Goal: Task Accomplishment & Management: Manage account settings

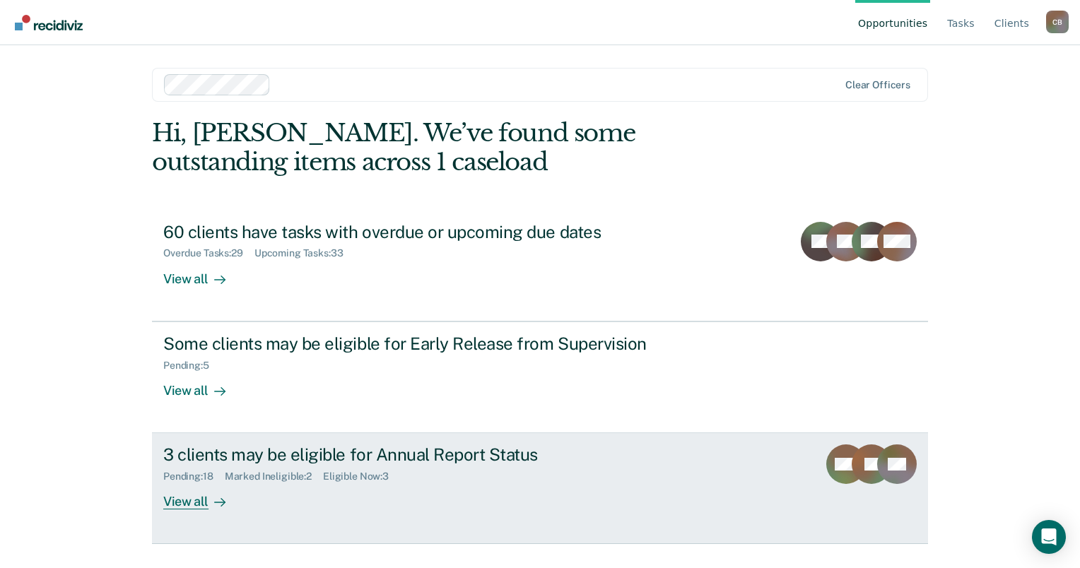
click at [182, 502] on div "View all" at bounding box center [202, 497] width 79 height 28
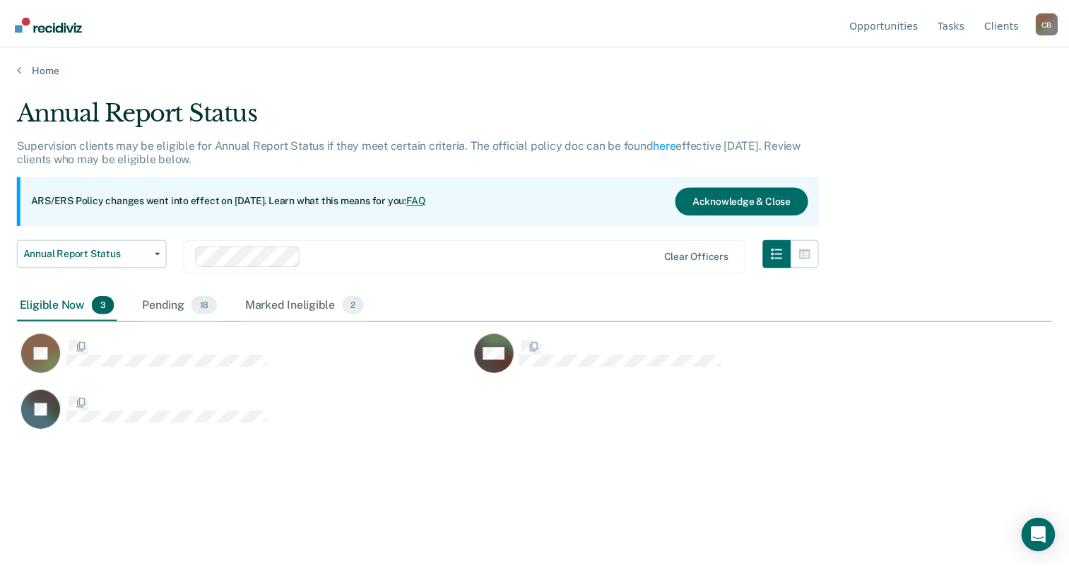
scroll to position [353, 1035]
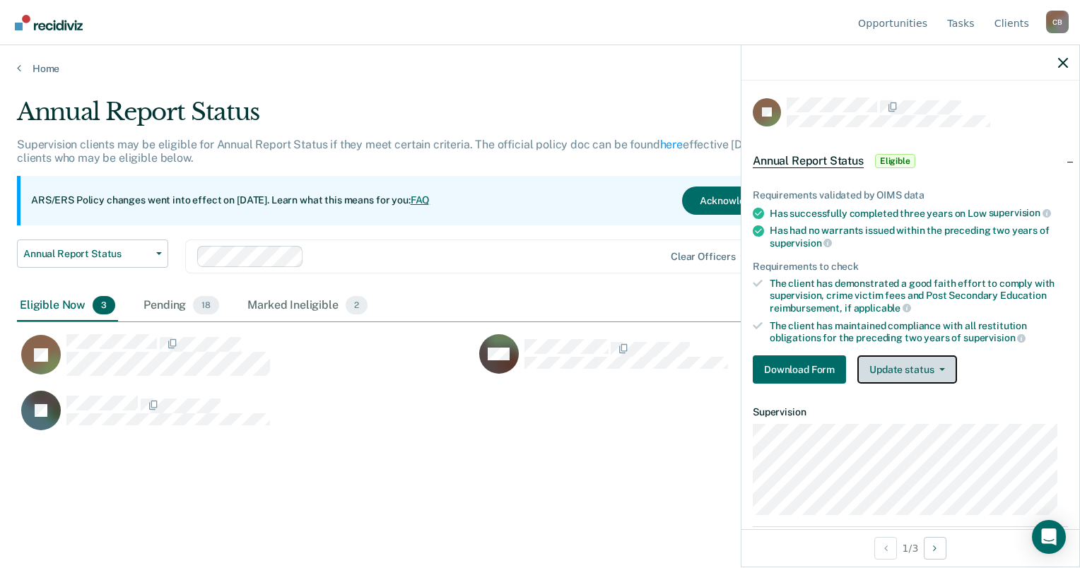
click at [942, 368] on button "Update status" at bounding box center [907, 370] width 100 height 28
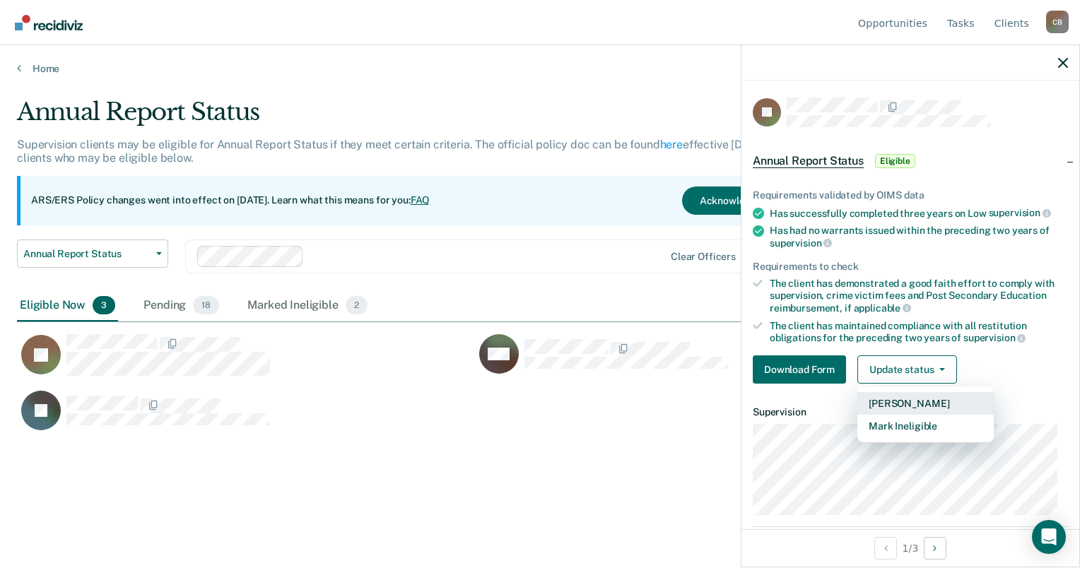
click at [936, 399] on button "[PERSON_NAME]" at bounding box center [925, 403] width 136 height 23
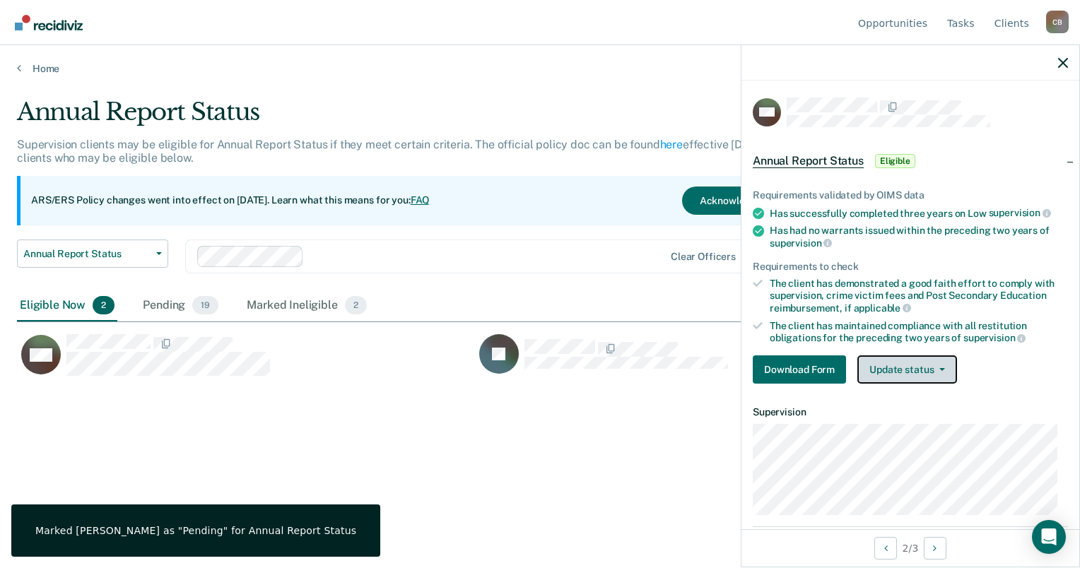
click at [941, 368] on button "Update status" at bounding box center [907, 370] width 100 height 28
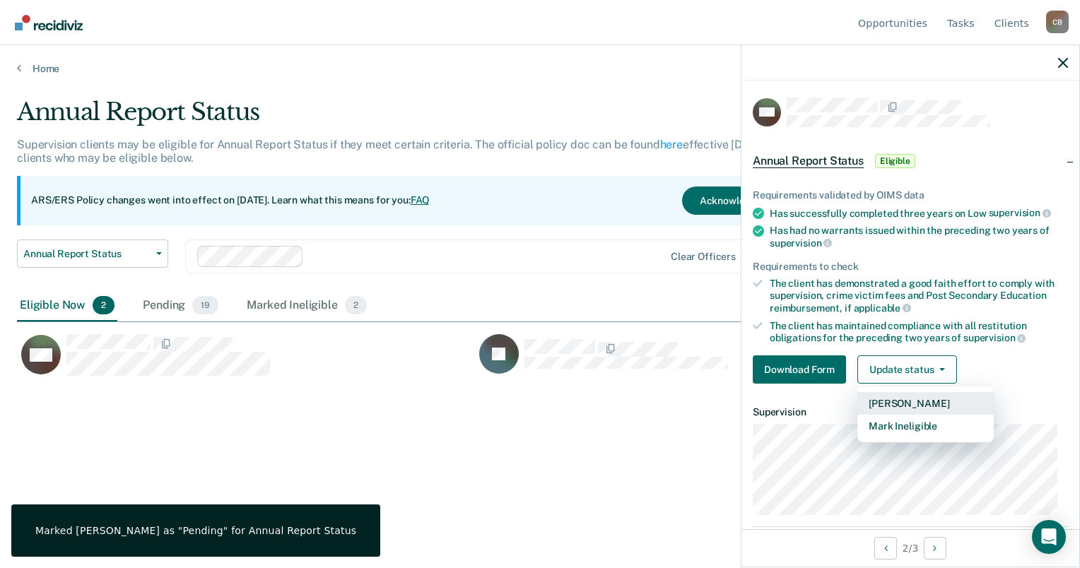
click at [930, 404] on button "Mark Pending" at bounding box center [925, 403] width 136 height 23
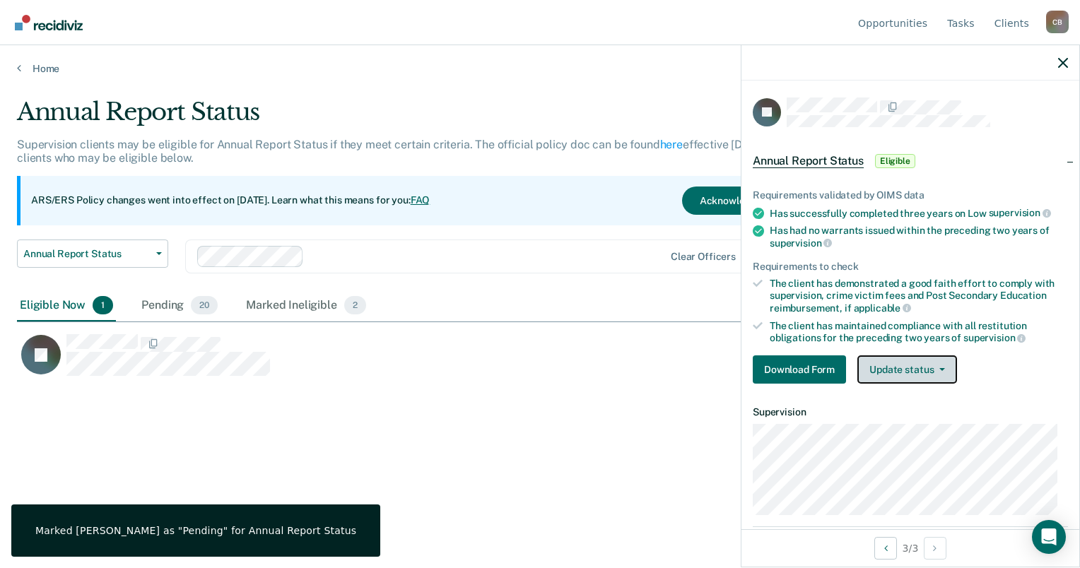
click at [941, 372] on button "Update status" at bounding box center [907, 370] width 100 height 28
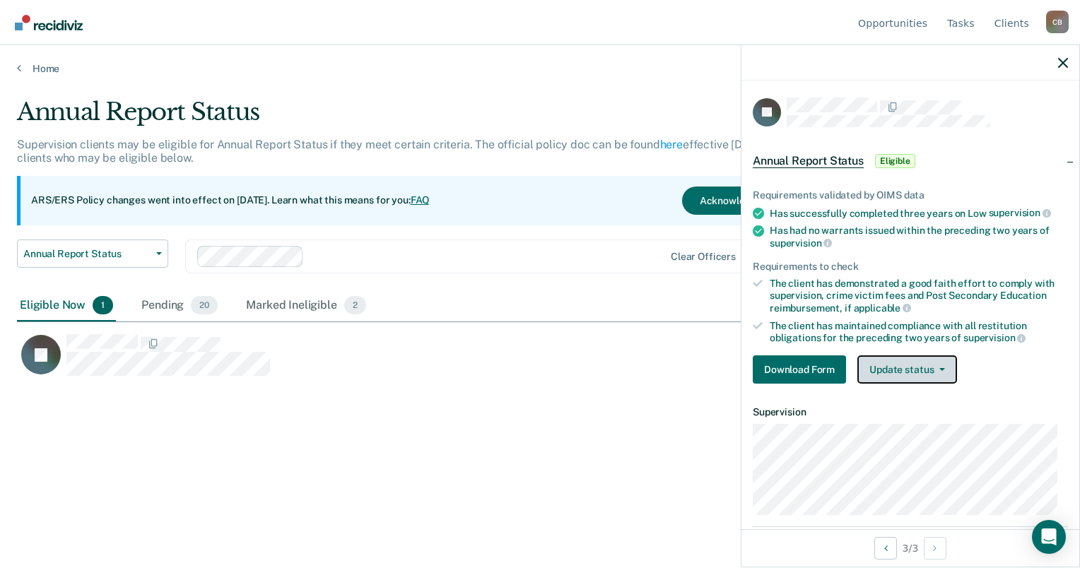
click at [943, 368] on button "Update status" at bounding box center [907, 370] width 100 height 28
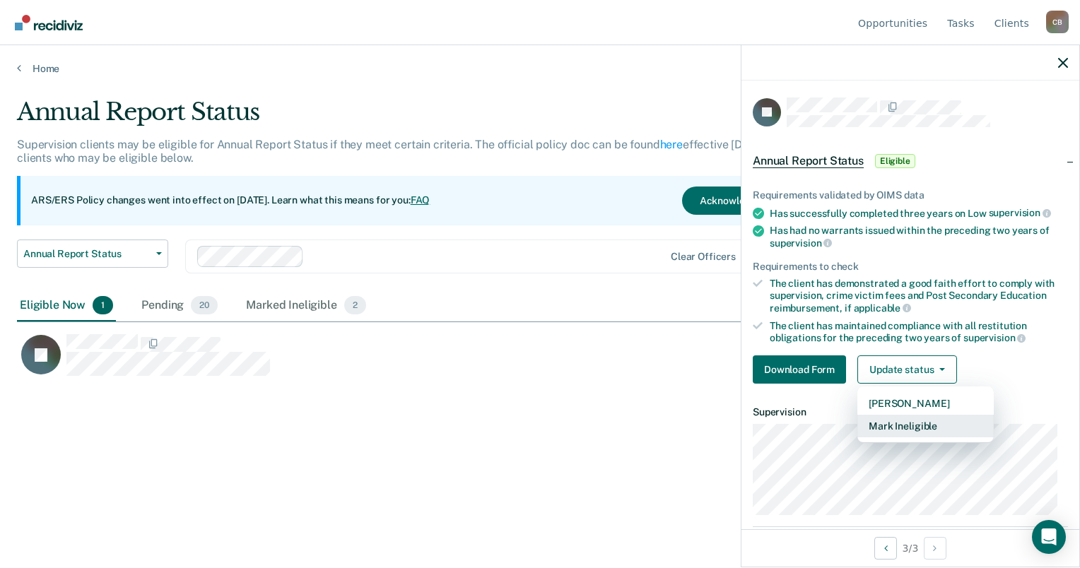
click at [939, 415] on button "Mark Ineligible" at bounding box center [925, 426] width 136 height 23
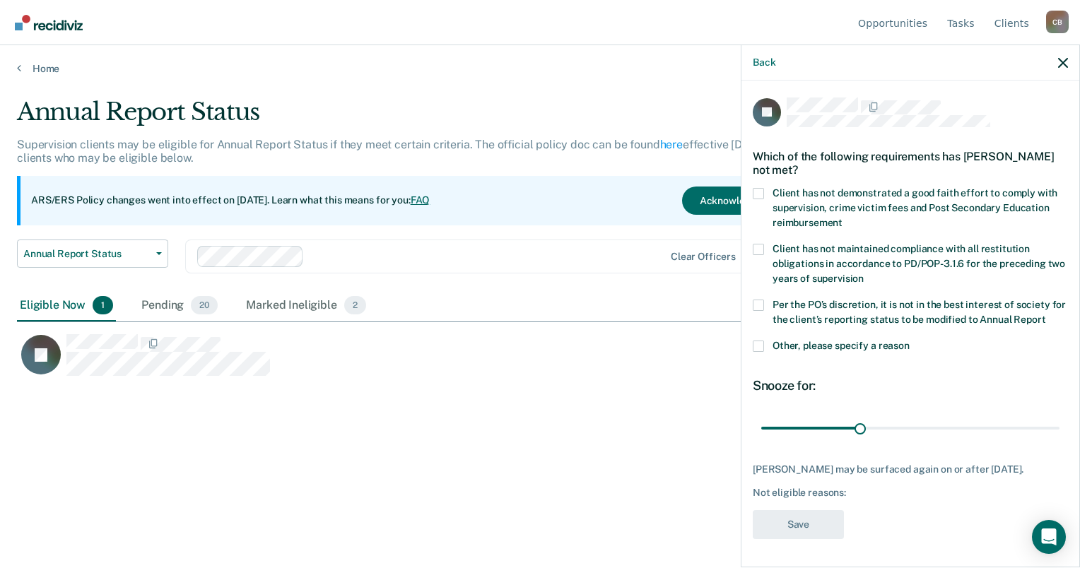
click at [759, 247] on span at bounding box center [758, 249] width 11 height 11
click at [864, 274] on input "Client has not maintained compliance with all restitution obligations in accord…" at bounding box center [864, 274] width 0 height 0
click at [758, 245] on span at bounding box center [758, 249] width 11 height 11
click at [864, 274] on input "Client has not maintained compliance with all restitution obligations in accord…" at bounding box center [864, 274] width 0 height 0
click at [756, 188] on span at bounding box center [758, 193] width 11 height 11
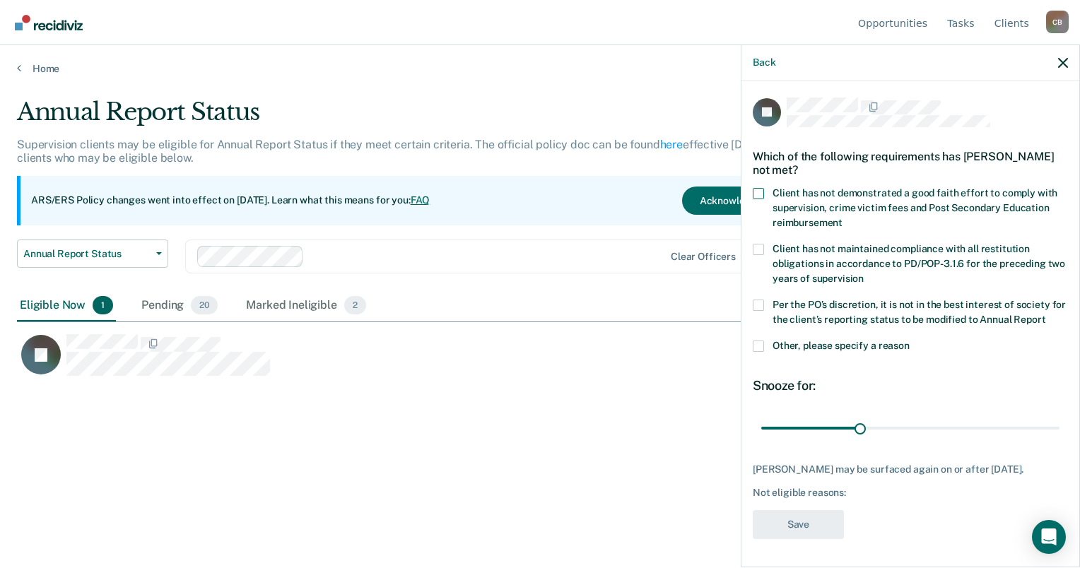
click at [843, 218] on input "Client has not demonstrated a good faith effort to comply with supervision, cri…" at bounding box center [843, 218] width 0 height 0
click at [804, 539] on button "Save" at bounding box center [798, 524] width 91 height 29
